Goal: Task Accomplishment & Management: Complete application form

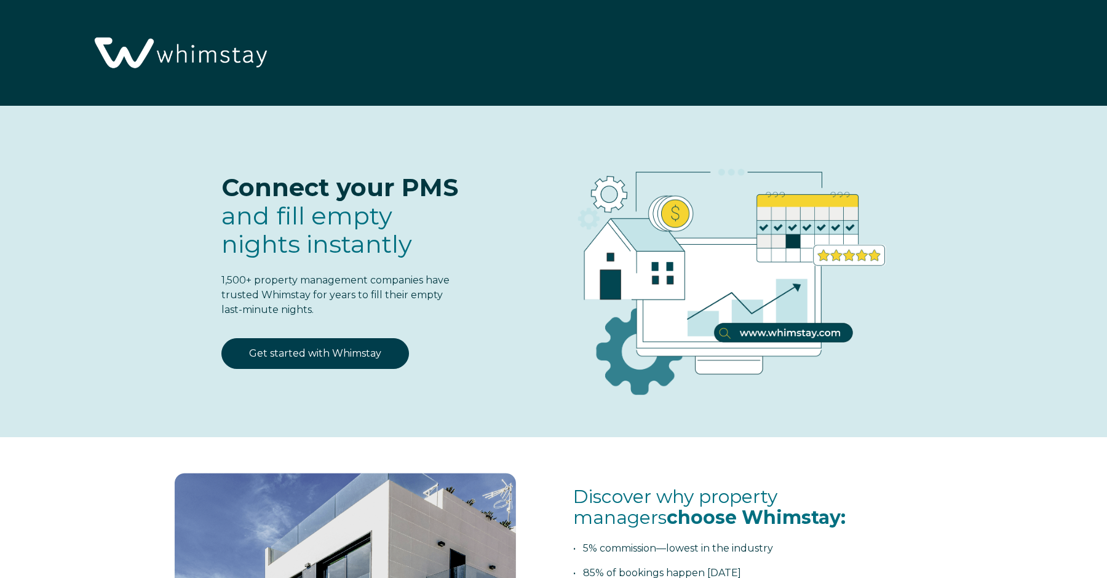
select select "US"
select select "Standard"
click at [343, 354] on link "Get started with Whimstay" at bounding box center [315, 353] width 188 height 31
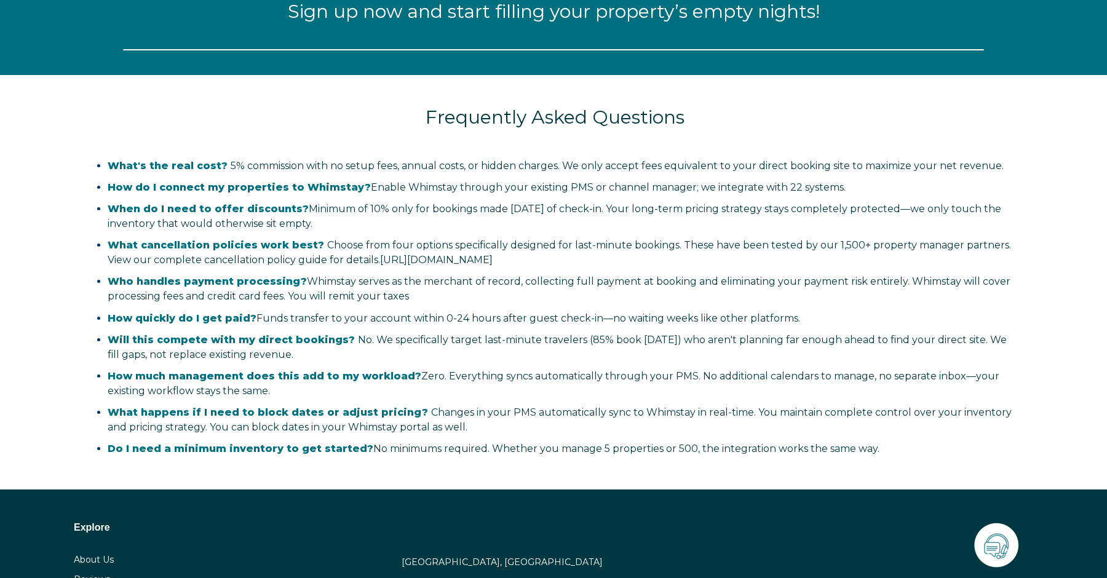
select select "US"
select select "Standard"
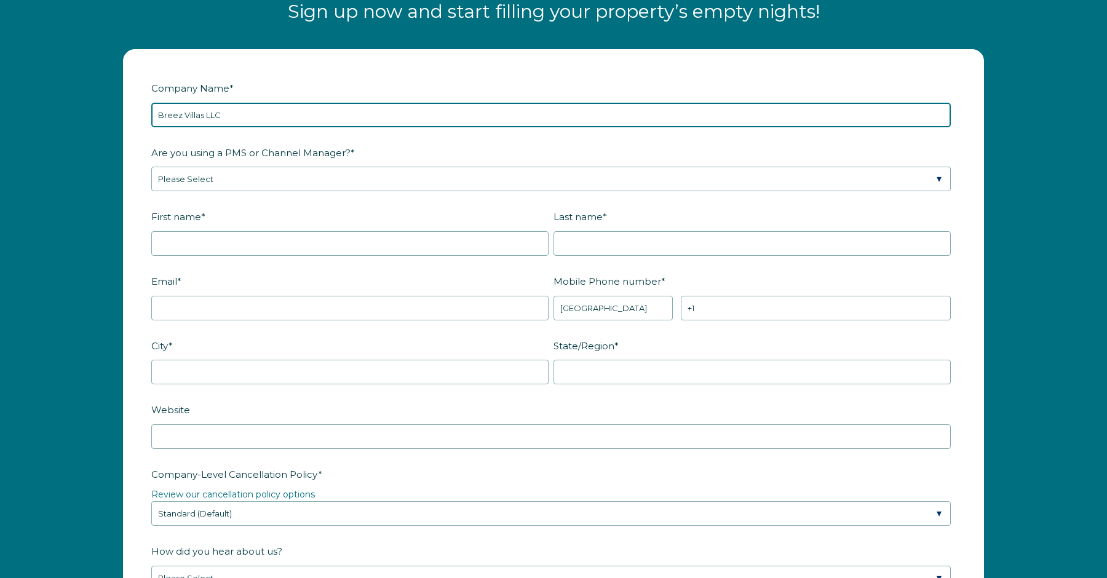
type input "Breez Villas LLC"
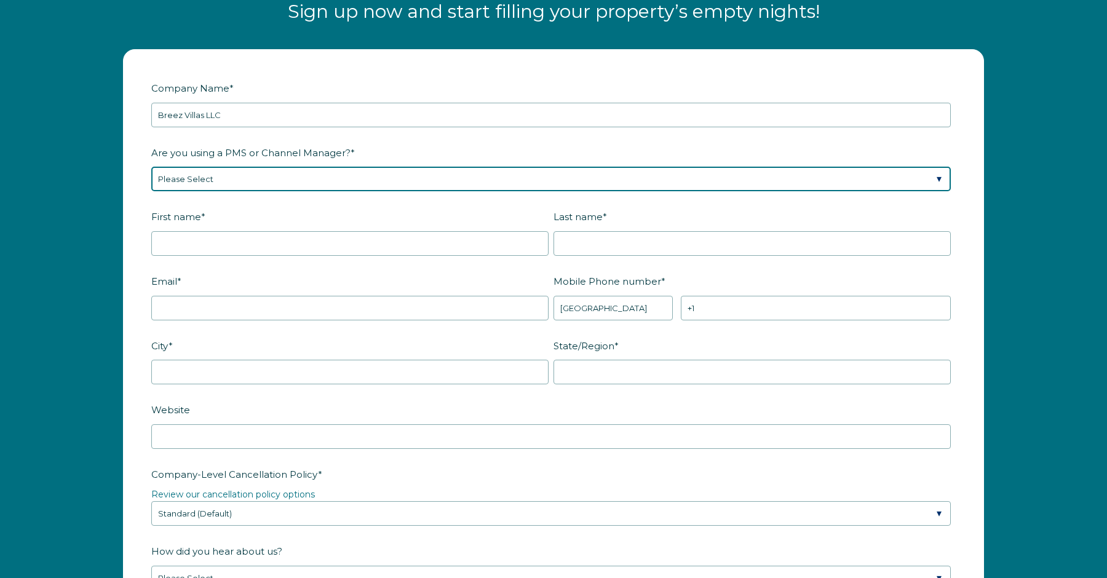
click at [409, 180] on select "Please Select Barefoot BookingPal Boost Brightside CiiRUS Escapia Guesty Hostaw…" at bounding box center [551, 179] width 800 height 25
select select "OwnerRez"
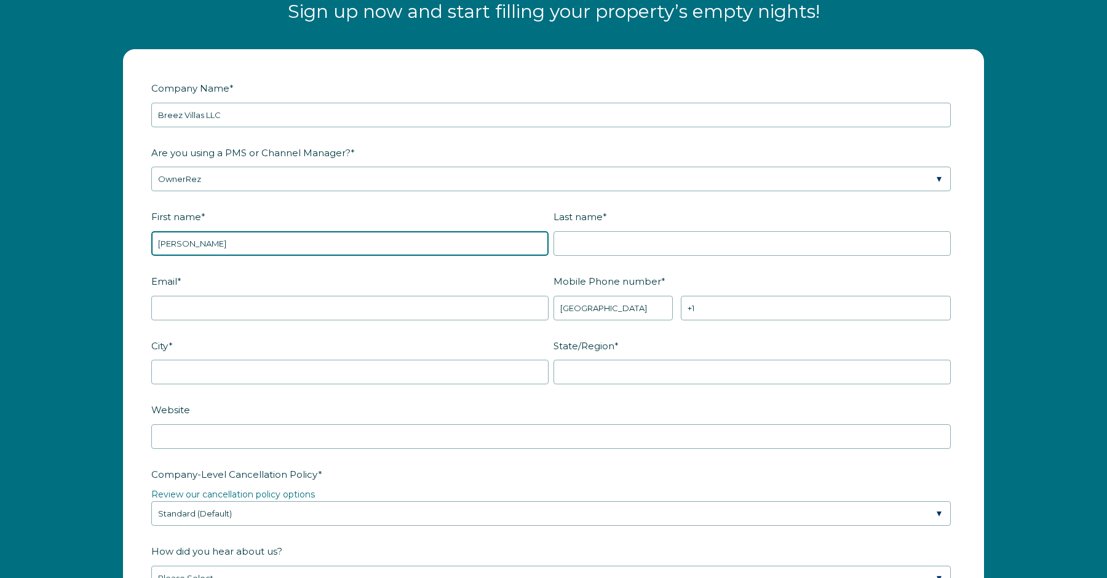
type input "[PERSON_NAME]"
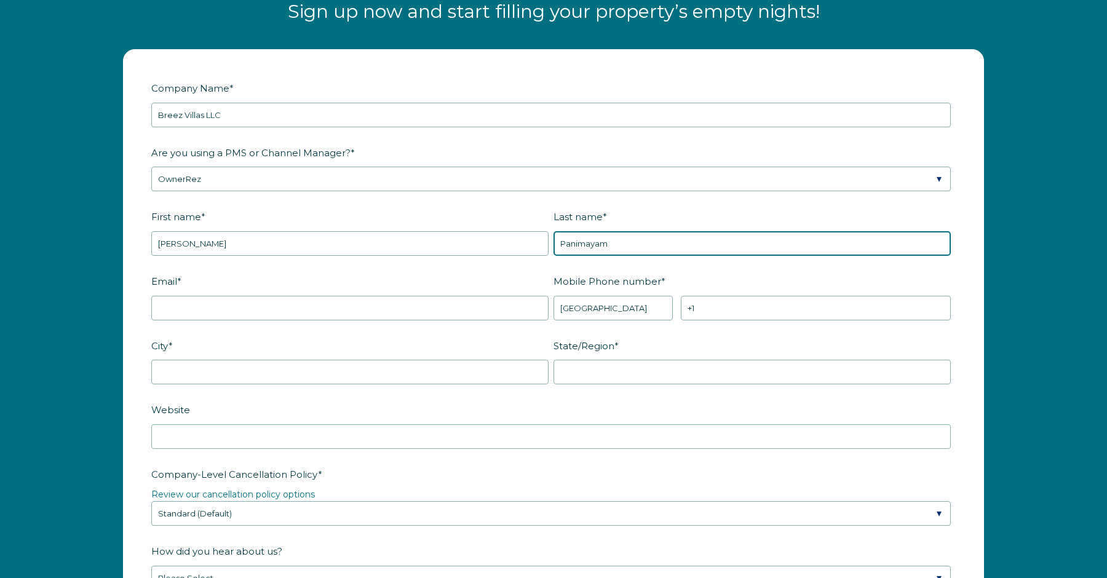
type input "Panimayam"
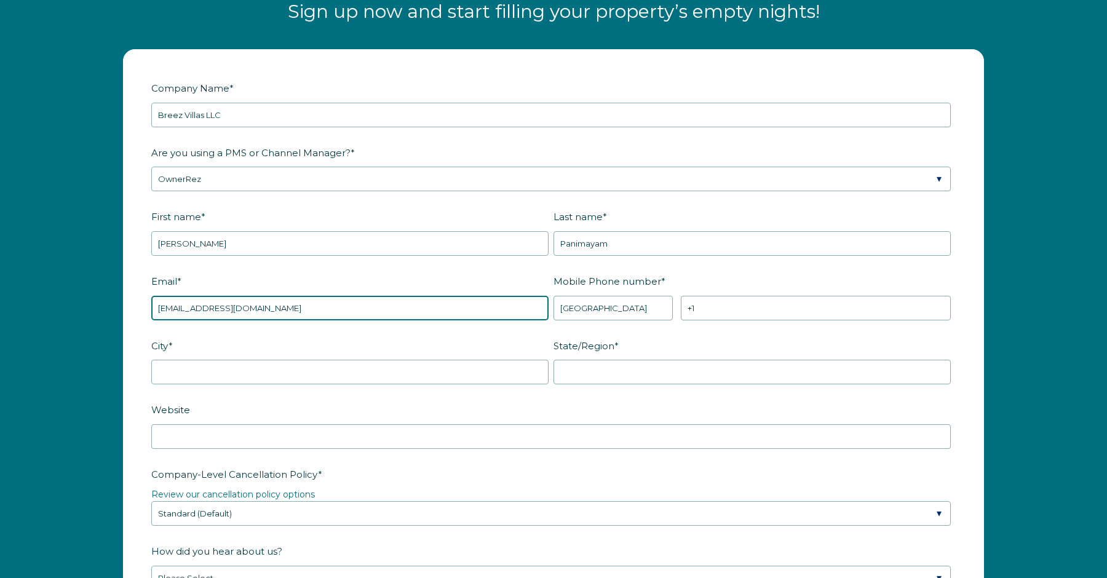
type input "[EMAIL_ADDRESS][DOMAIN_NAME]"
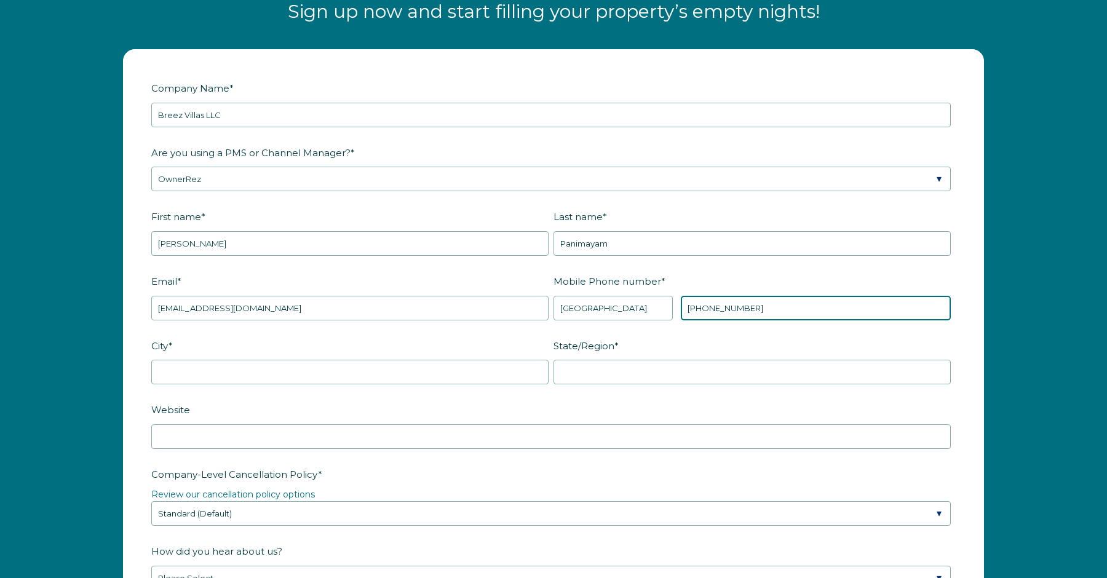
type input "[PHONE_NUMBER]"
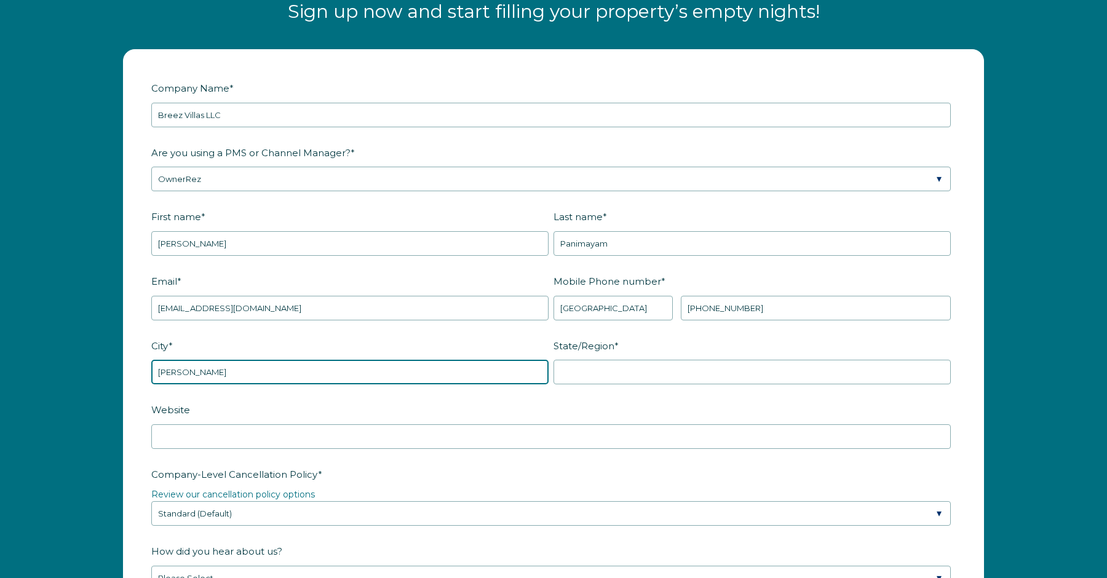
type input "Davenport"
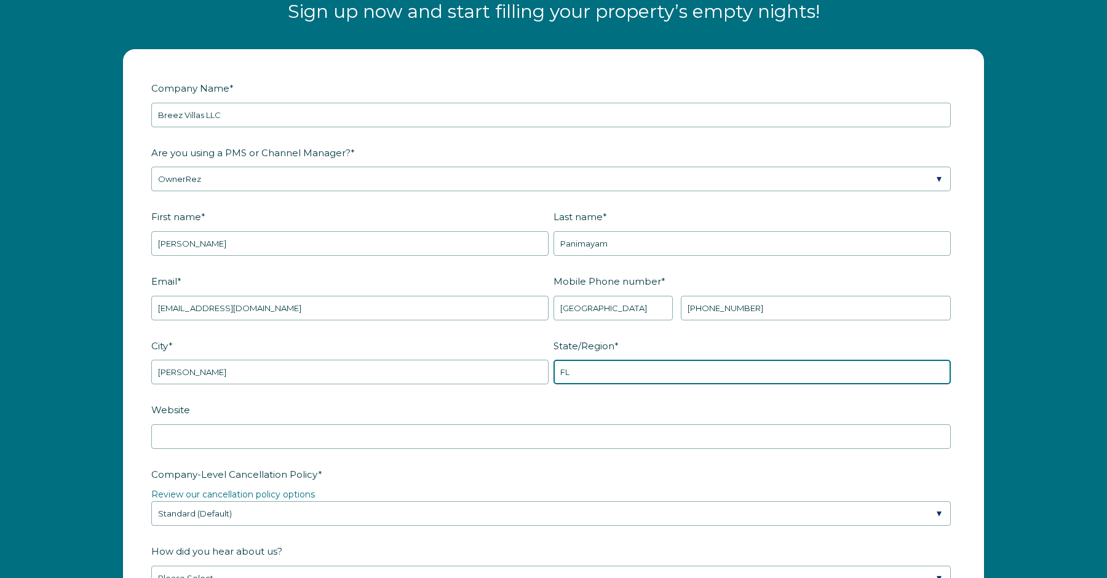
type input "FL"
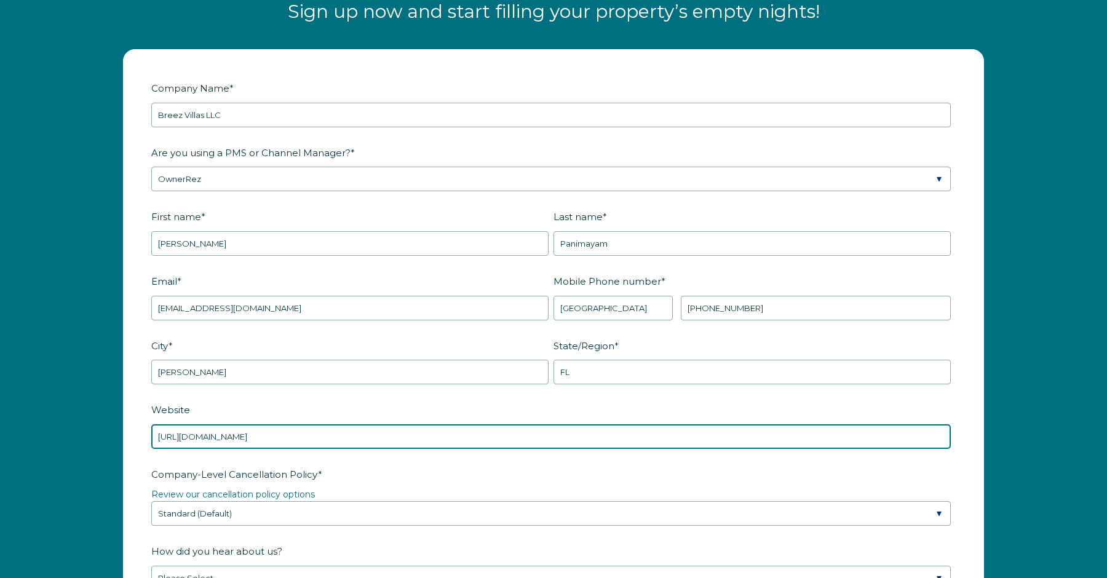
type input "https://www.breezvillas.com"
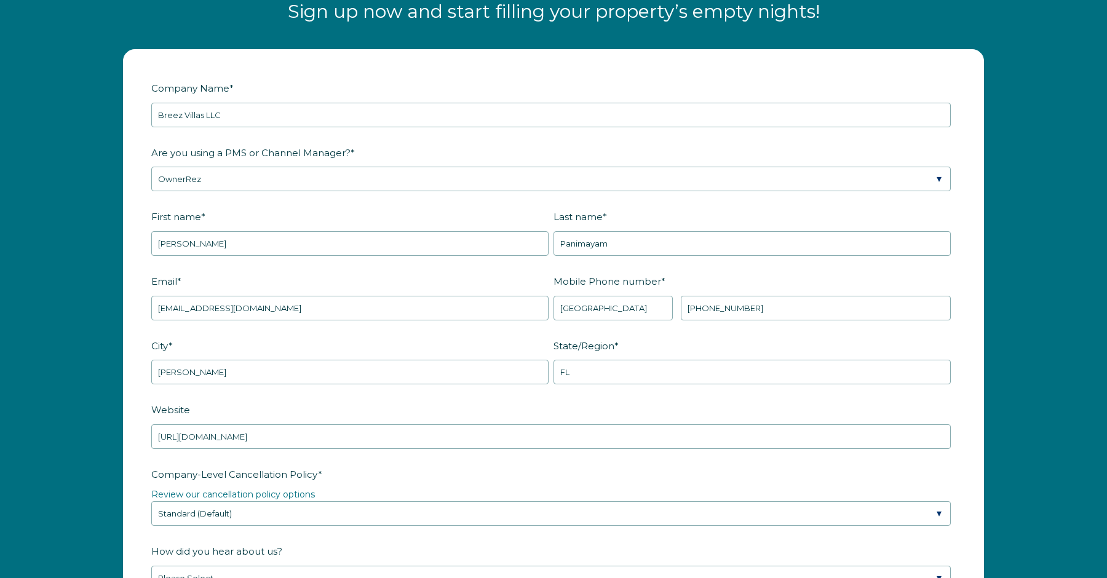
click at [409, 469] on label "Company-Level Cancellation Policy *" at bounding box center [553, 475] width 805 height 22
click at [409, 501] on select "Please Select Partial Standard (Default) Moderate Strict" at bounding box center [551, 513] width 800 height 25
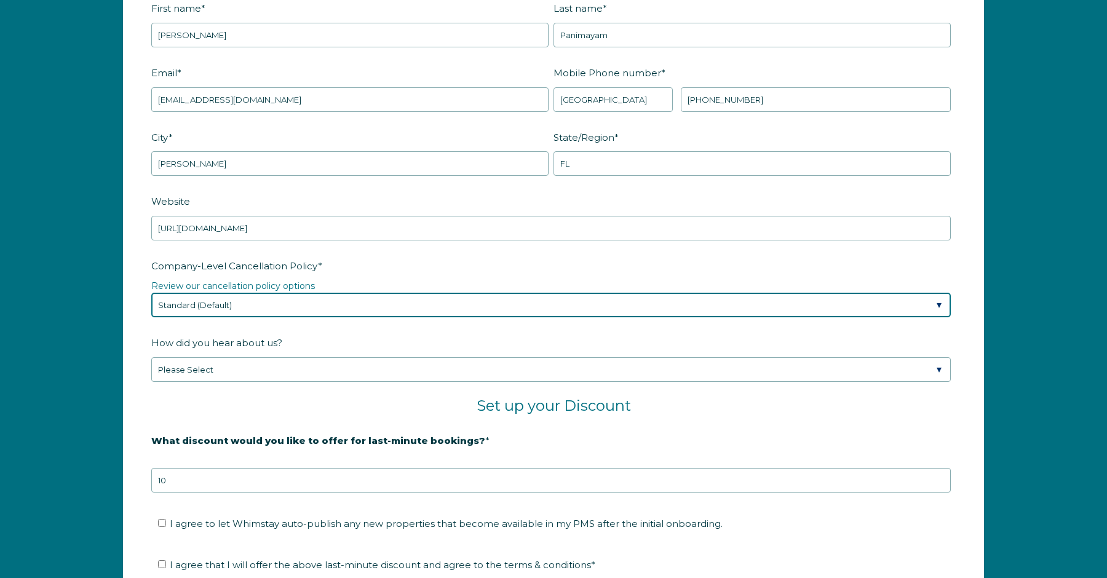
scroll to position [1806, 0]
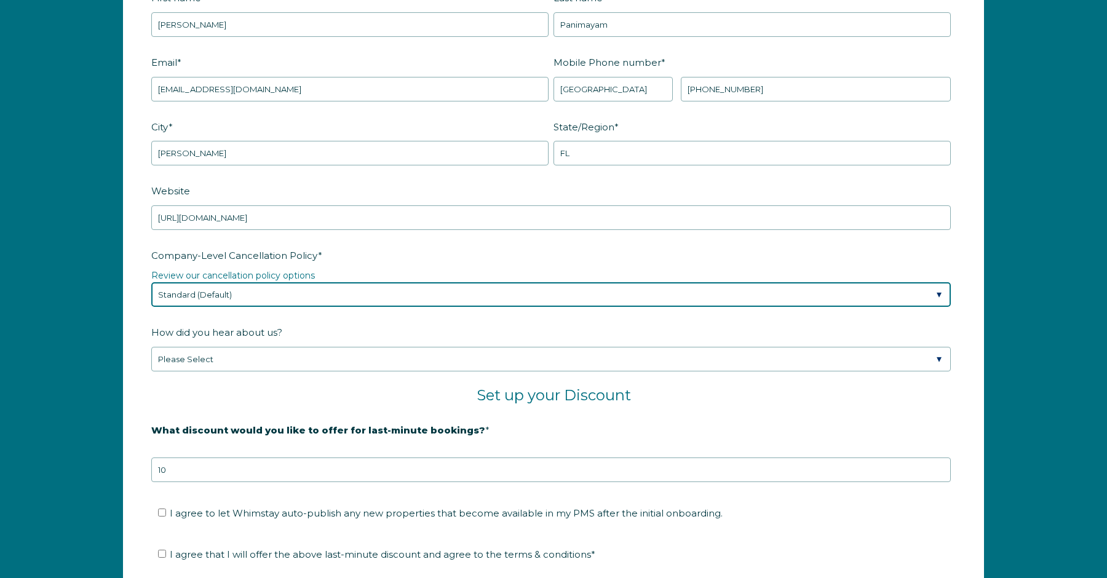
click at [331, 298] on select "Please Select Partial Standard (Default) Moderate Strict" at bounding box center [551, 294] width 800 height 25
select select "Strict"
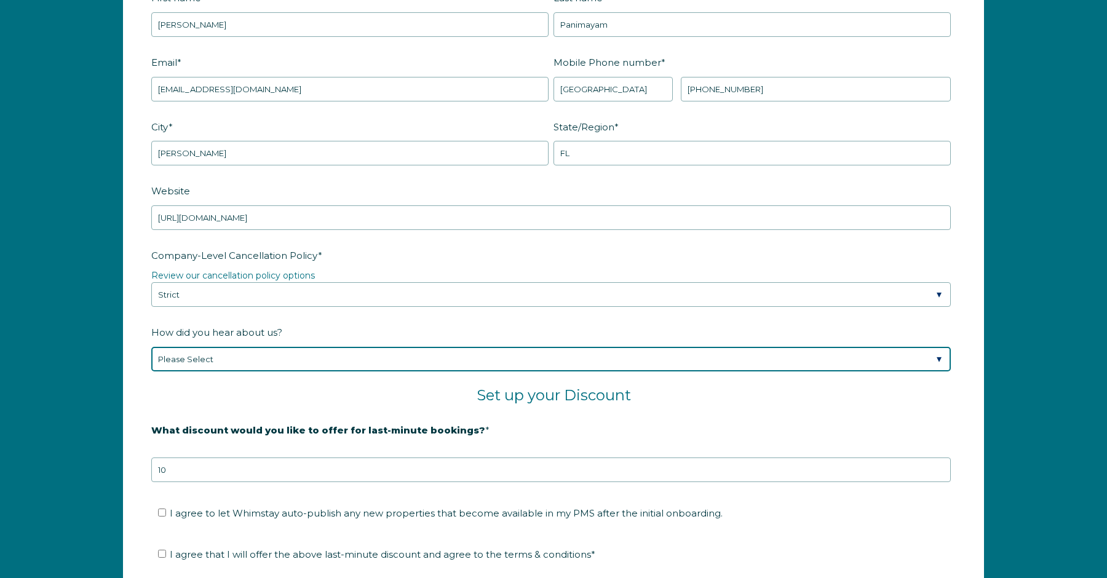
select select "Other"
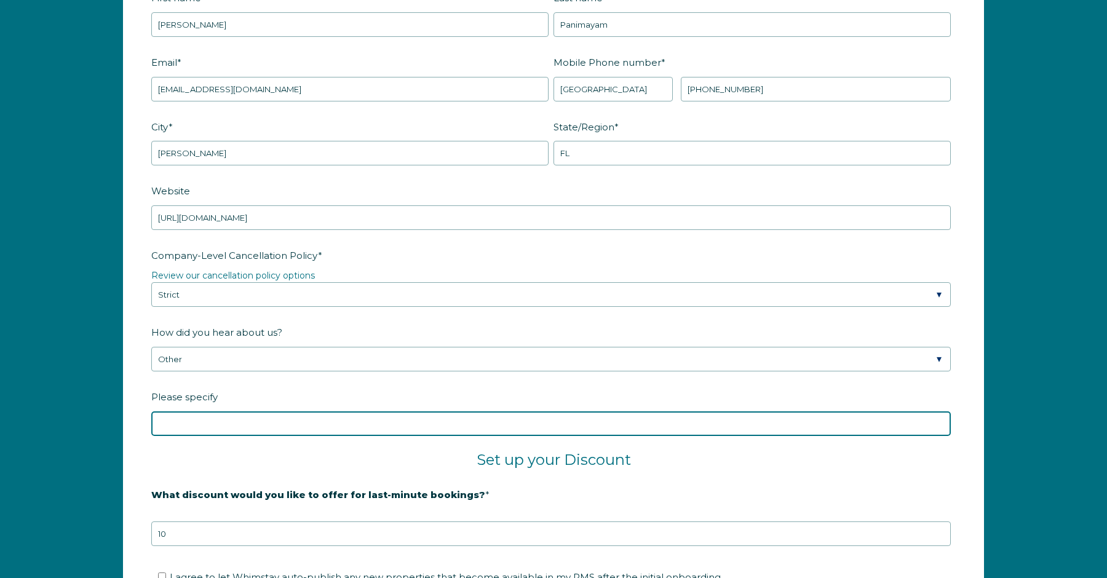
click at [509, 421] on input "Please specify" at bounding box center [551, 424] width 800 height 25
type input "OwnerRez"
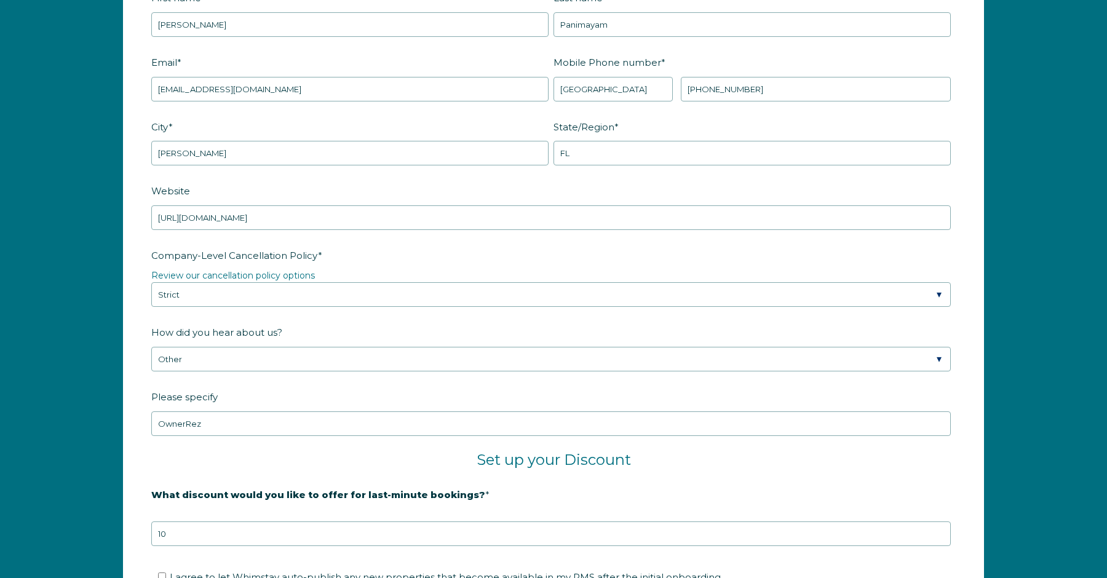
click at [419, 451] on h2 "Set up your Discount" at bounding box center [553, 460] width 805 height 18
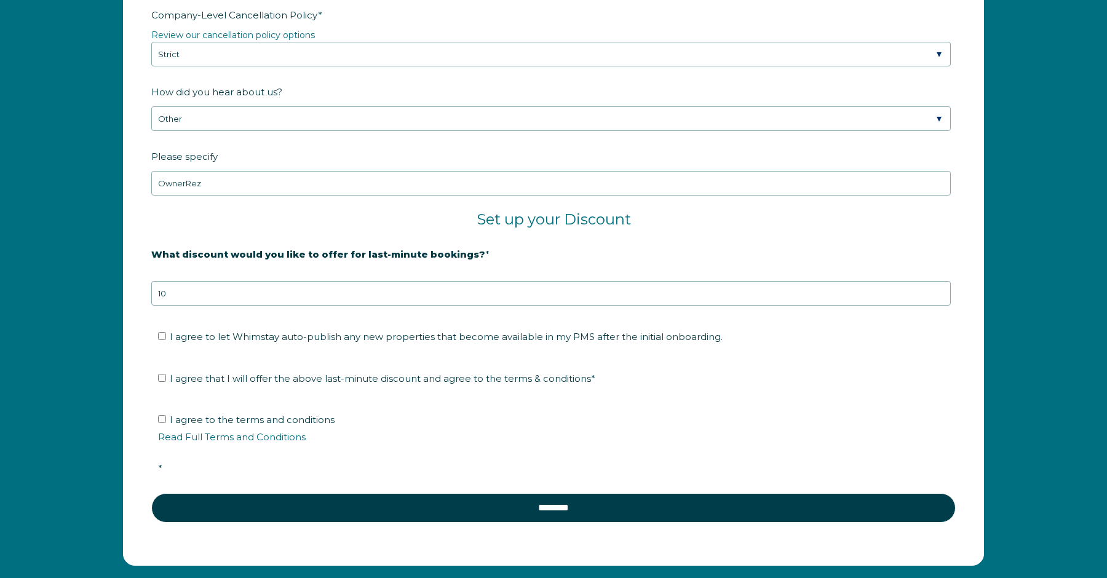
scroll to position [2051, 0]
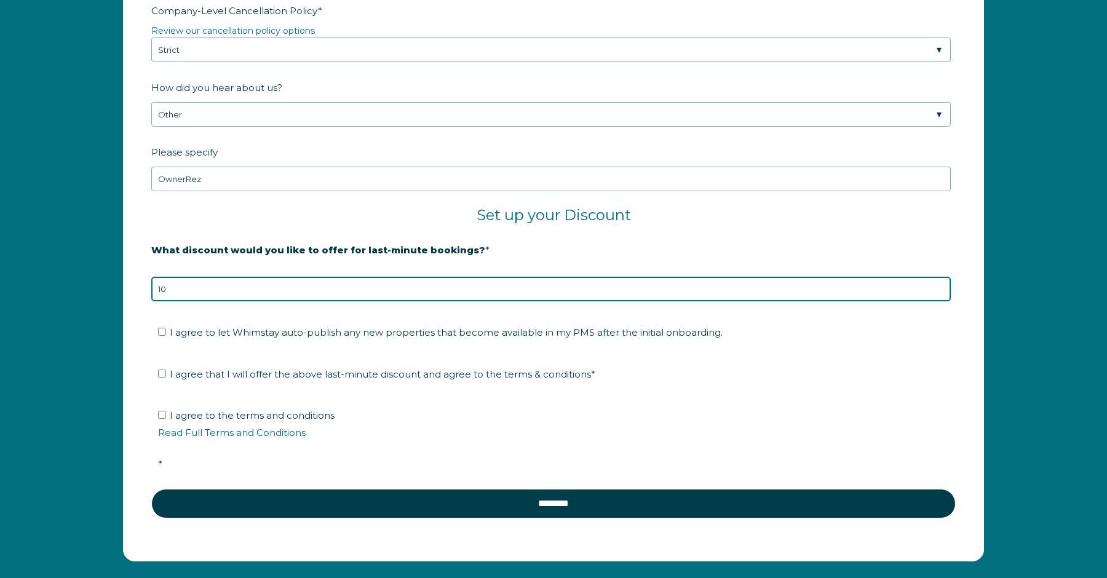
click at [407, 297] on input "10" at bounding box center [551, 289] width 800 height 25
type input "20"
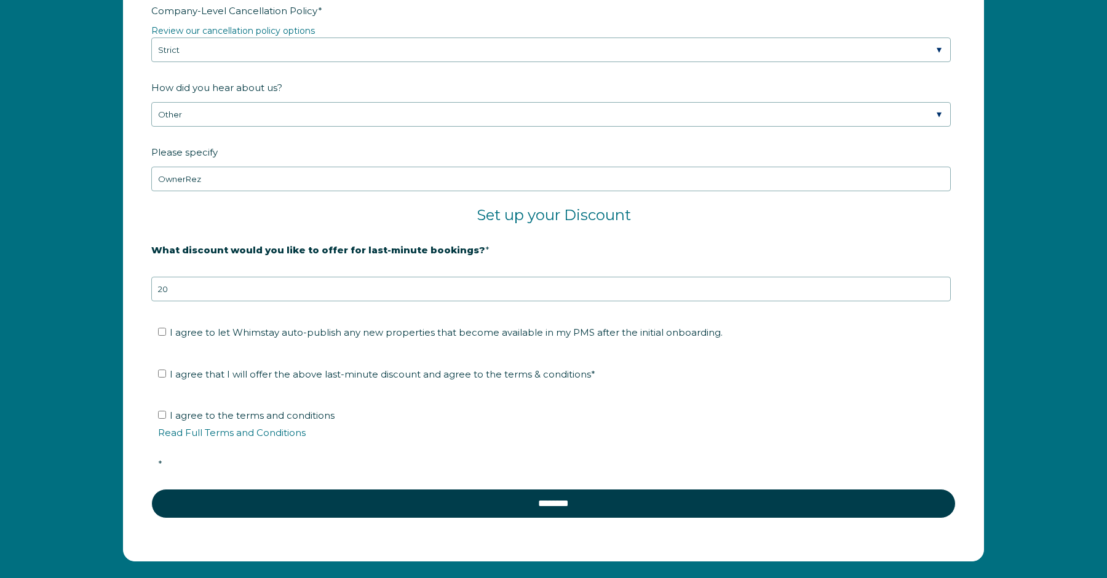
click at [411, 309] on fieldset "What discount would you like to offer for last-minute bookings? * 20% is recomm…" at bounding box center [553, 278] width 805 height 78
click at [370, 332] on span "I agree to let Whimstay auto-publish any new properties that become available i…" at bounding box center [446, 333] width 553 height 12
click at [166, 332] on input "I agree to let Whimstay auto-publish any new properties that become available i…" at bounding box center [162, 332] width 8 height 8
click at [370, 332] on span "I agree to let Whimstay auto-publish any new properties that become available i…" at bounding box center [446, 333] width 553 height 12
click at [166, 332] on input "I agree to let Whimstay auto-publish any new properties that become available i…" at bounding box center [162, 332] width 8 height 8
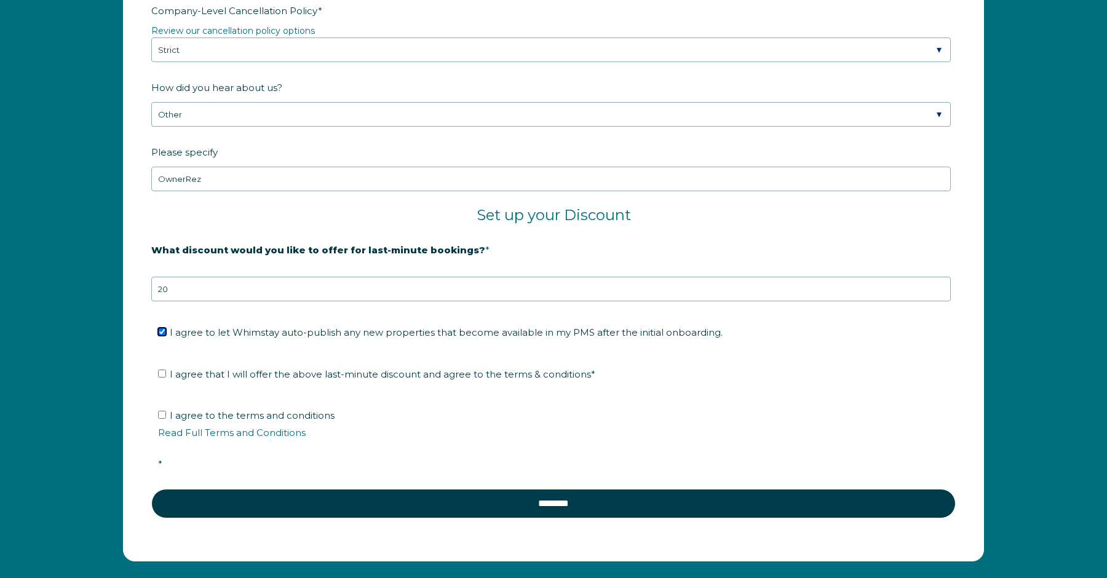
checkbox input "false"
click at [355, 372] on span "I agree that I will offer the above last-minute discount and agree to the terms…" at bounding box center [383, 375] width 426 height 12
click at [166, 372] on input "I agree that I will offer the above last-minute discount and agree to the terms…" at bounding box center [162, 374] width 8 height 8
checkbox input "true"
click at [162, 416] on input "I agree to the terms and conditions Read Full Terms and Conditions *" at bounding box center [162, 415] width 8 height 8
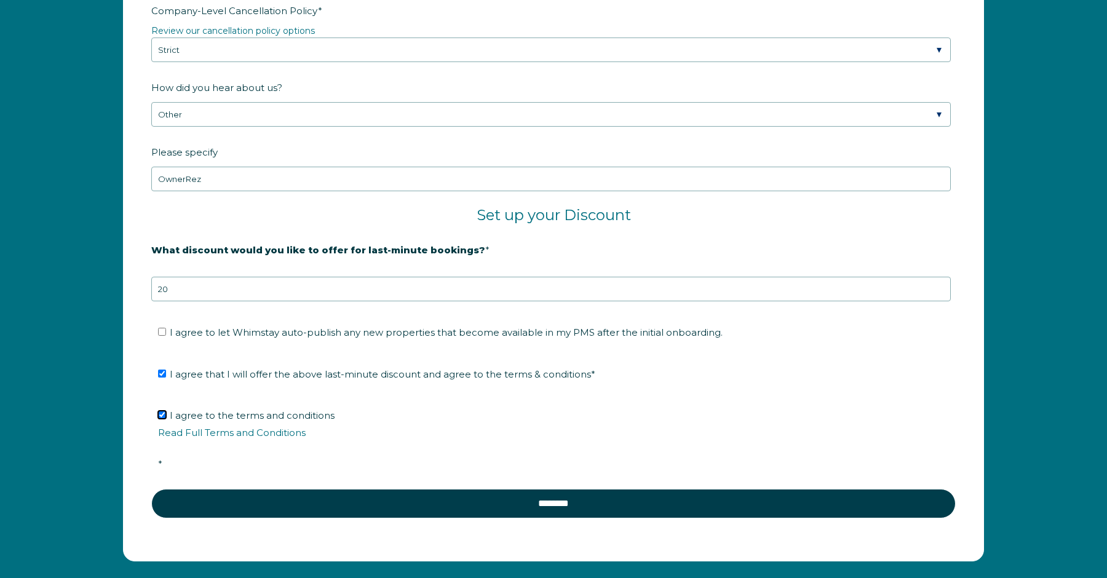
checkbox input "true"
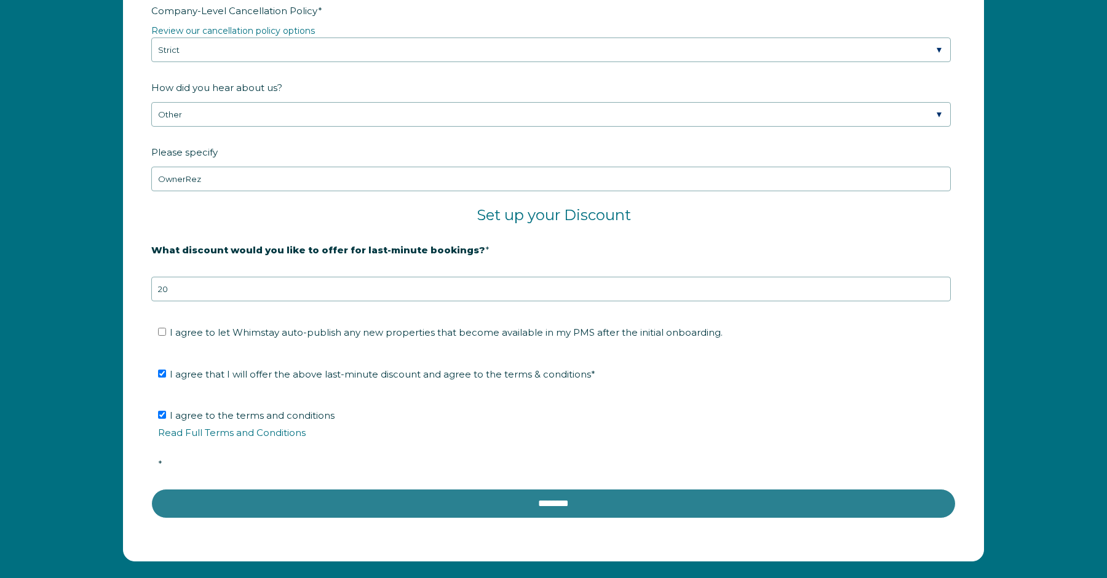
click at [538, 504] on input "********" at bounding box center [553, 504] width 805 height 30
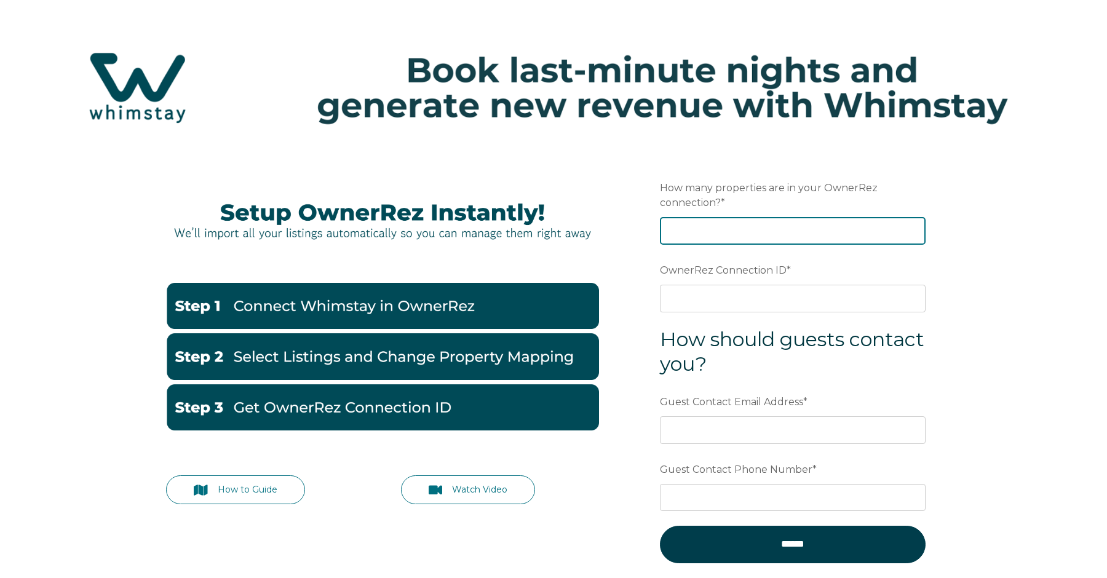
click at [713, 229] on input "How many properties are in your OwnerRez connection? *" at bounding box center [793, 230] width 266 height 27
type input "1"
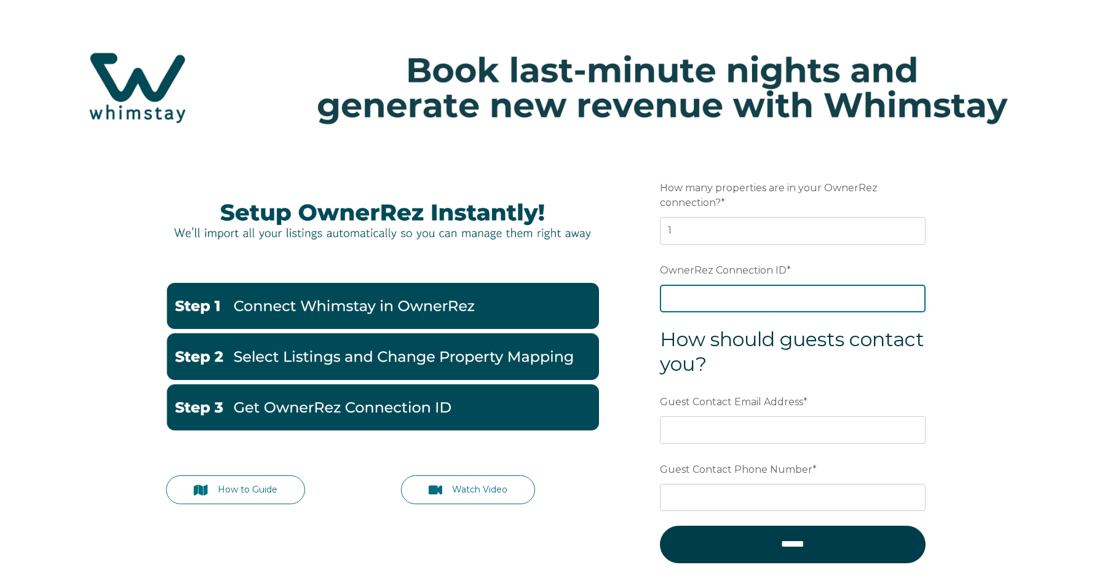
click at [717, 304] on input "OwnerRez Connection ID *" at bounding box center [793, 298] width 266 height 27
paste input "ora7ccddfe54x"
type input "ora7ccddfe54x"
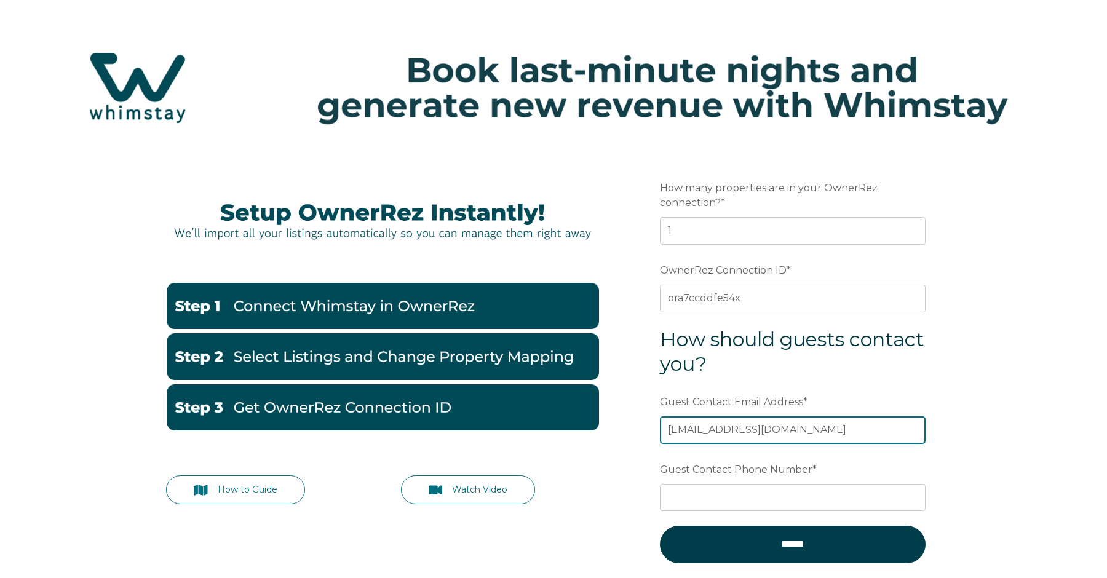
type input "[EMAIL_ADDRESS][DOMAIN_NAME]"
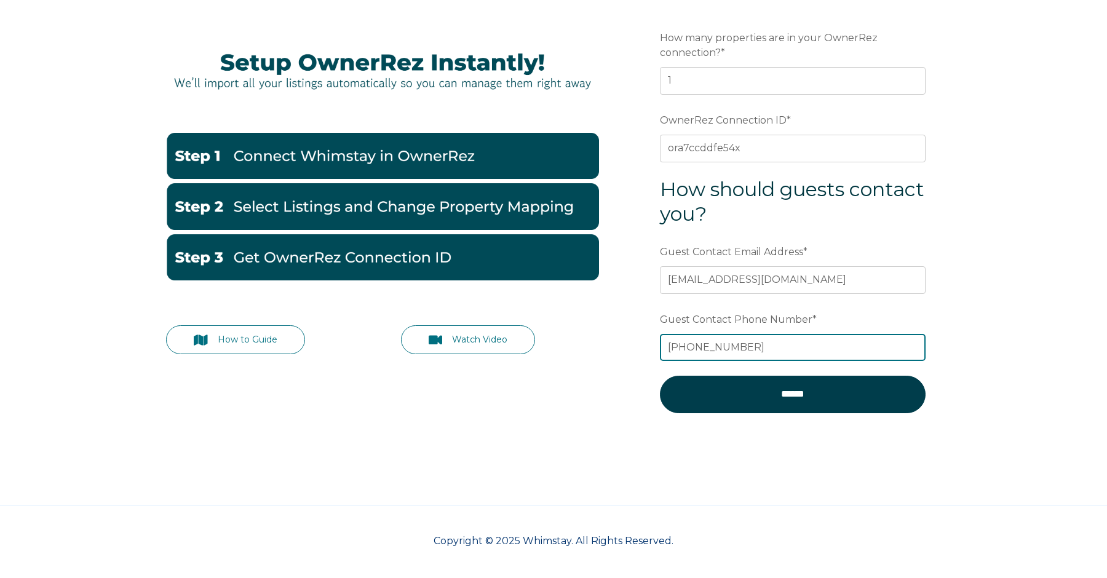
scroll to position [152, 0]
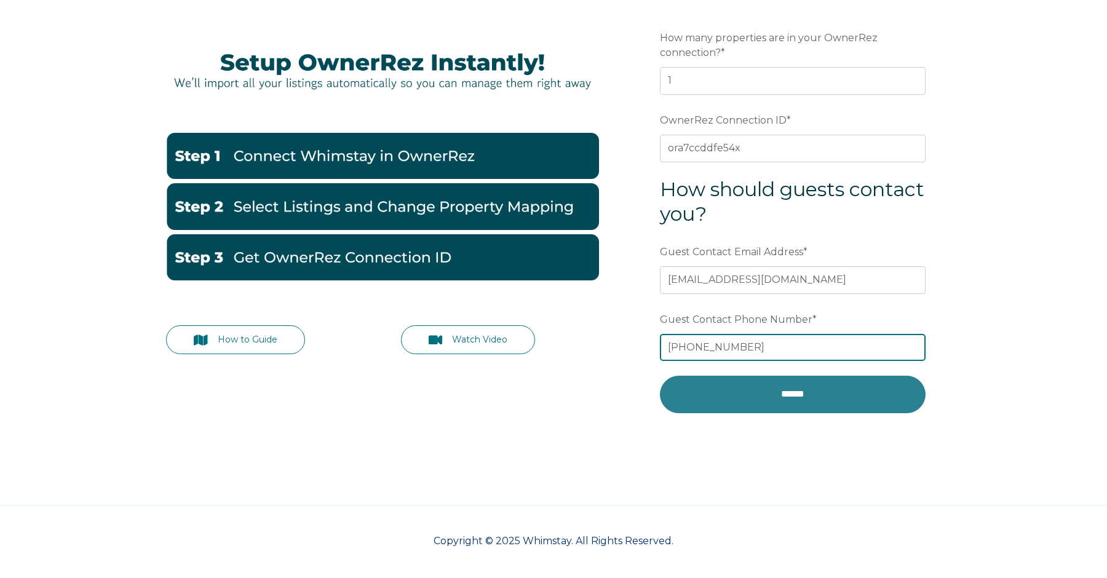
type input "+14078018850"
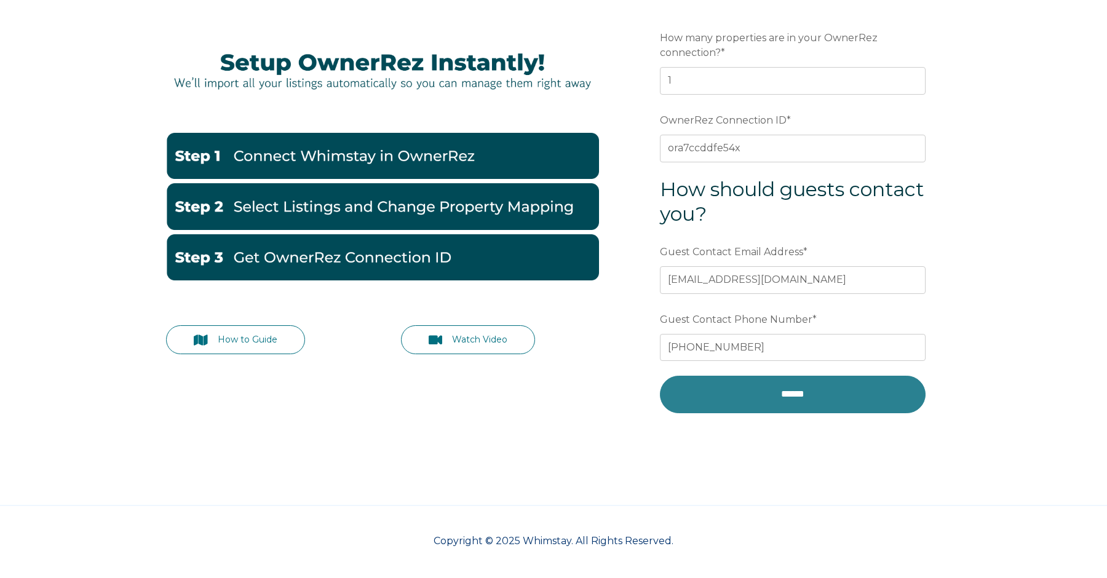
click at [757, 400] on input "******" at bounding box center [793, 394] width 266 height 37
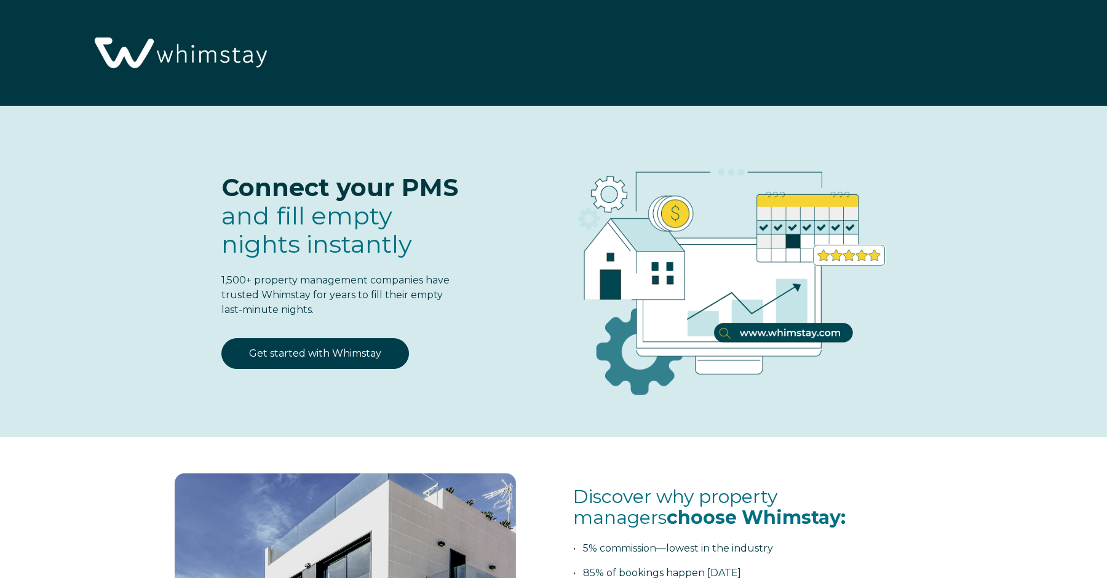
select select "US"
select select "Standard"
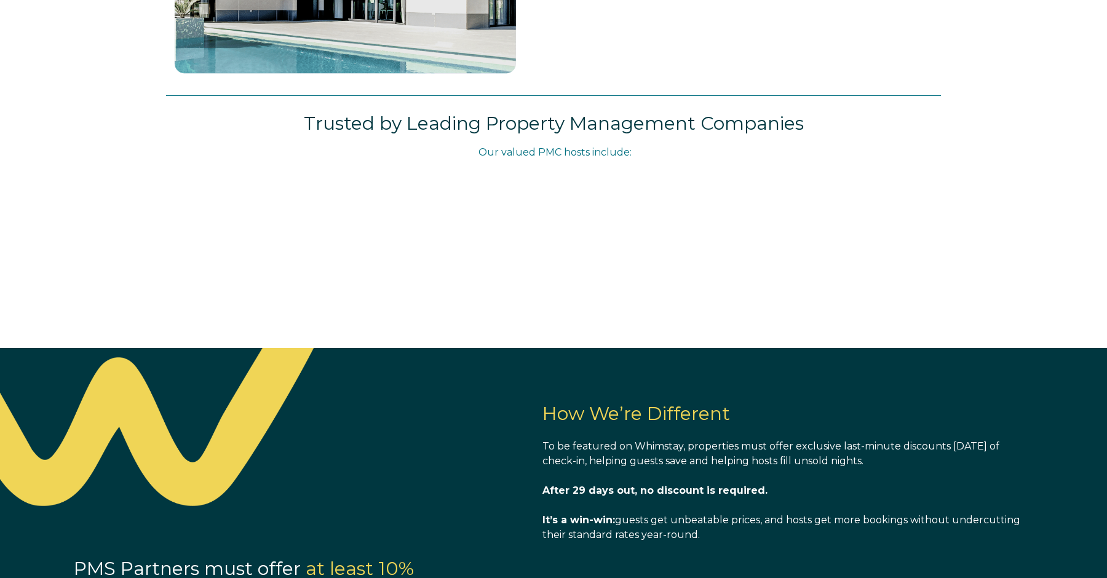
scroll to position [691, 0]
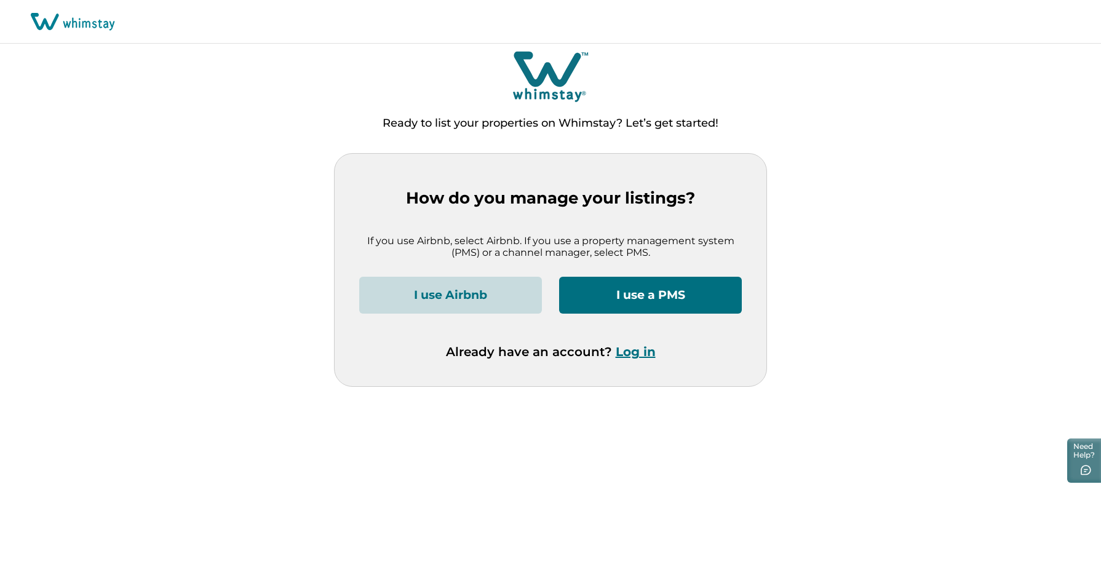
click at [655, 293] on button "I use a PMS" at bounding box center [650, 295] width 183 height 37
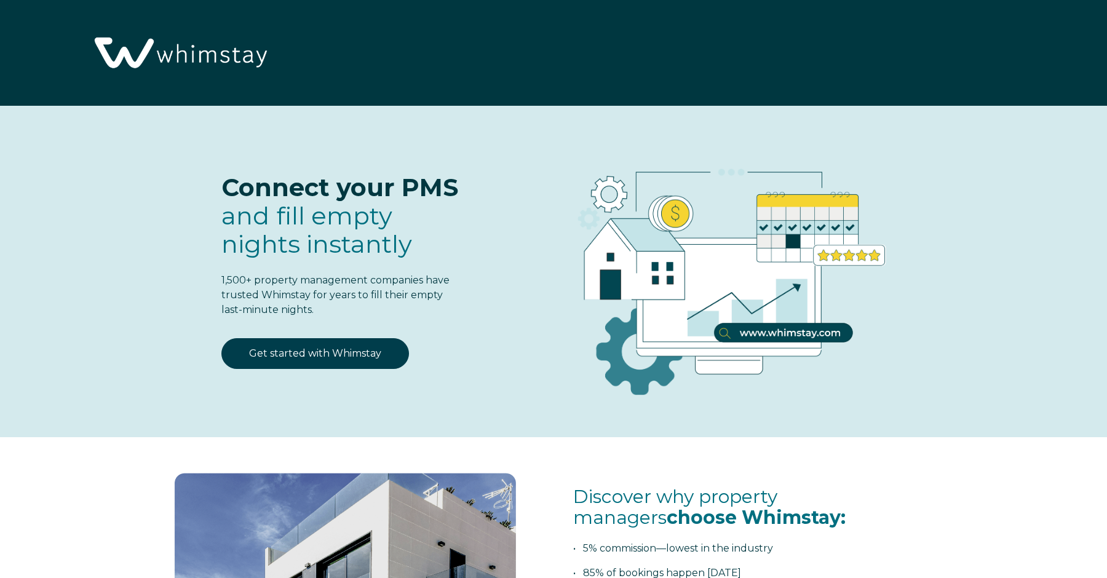
select select "US"
select select "Standard"
